Goal: Navigation & Orientation: Go to known website

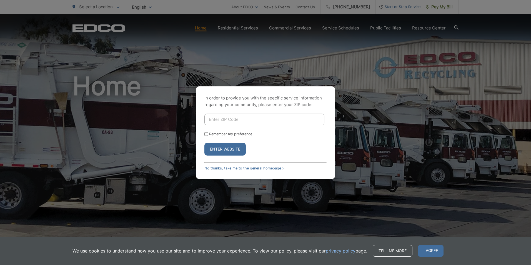
click at [241, 121] on input "Enter ZIP Code" at bounding box center [264, 120] width 120 height 12
type input "92026"
click at [231, 151] on button "Enter Website" at bounding box center [224, 149] width 41 height 13
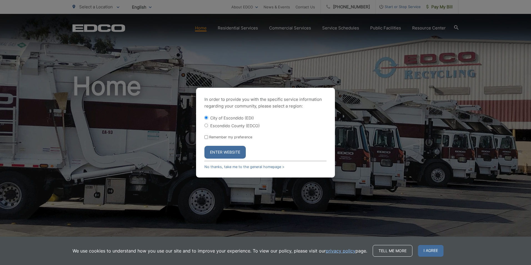
click at [211, 127] on label "Escondido County (EDCO)" at bounding box center [234, 125] width 49 height 5
click at [208, 127] on input "Escondido County (EDCO)" at bounding box center [206, 126] width 4 height 4
radio input "true"
click at [216, 149] on button "Enter Website" at bounding box center [224, 152] width 41 height 13
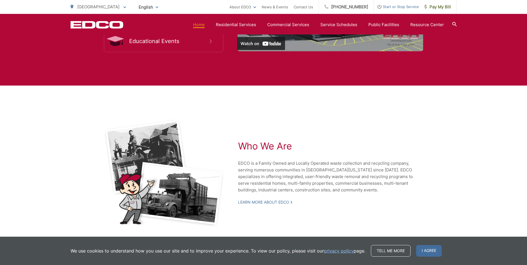
scroll to position [1176, 0]
